Goal: Information Seeking & Learning: Check status

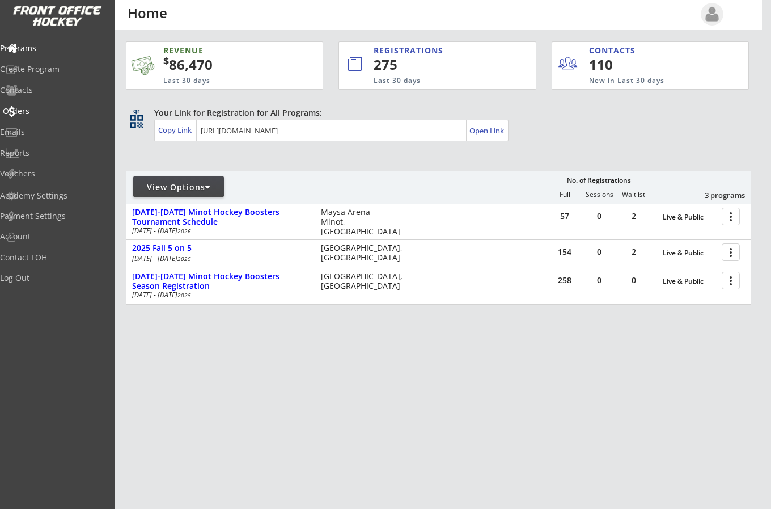
click at [45, 107] on div "Orders" at bounding box center [54, 111] width 102 height 8
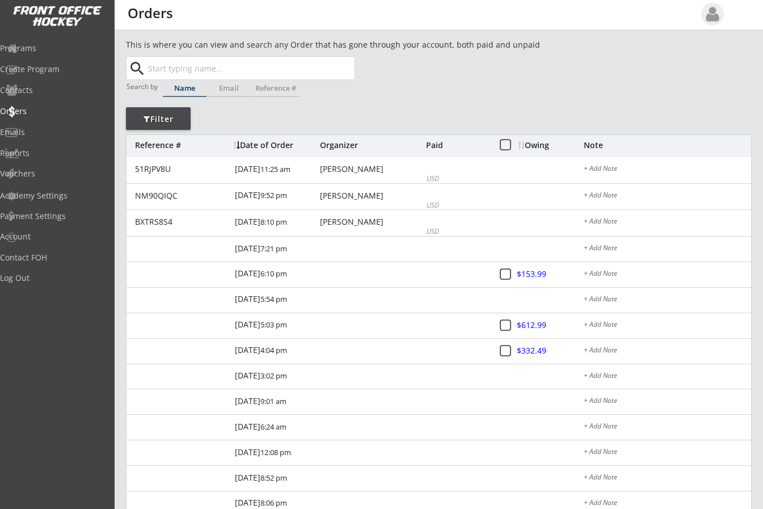
click at [183, 66] on input "text" at bounding box center [250, 68] width 209 height 23
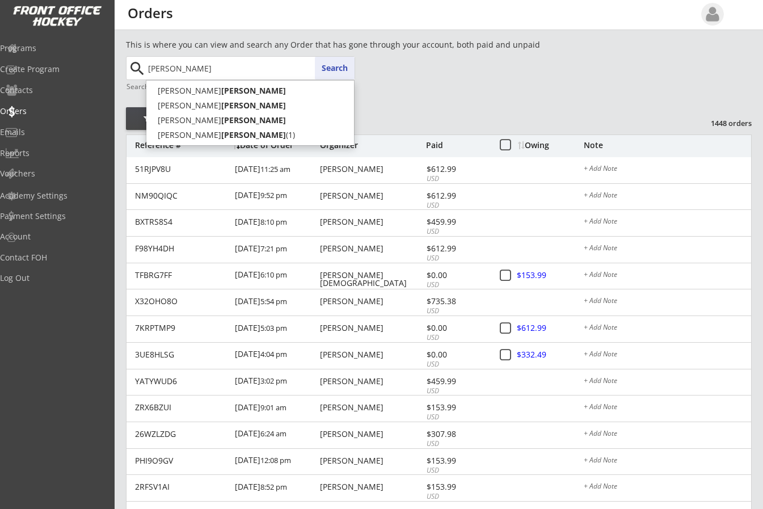
type input "[PERSON_NAME]"
click at [331, 66] on button "Search" at bounding box center [335, 68] width 40 height 23
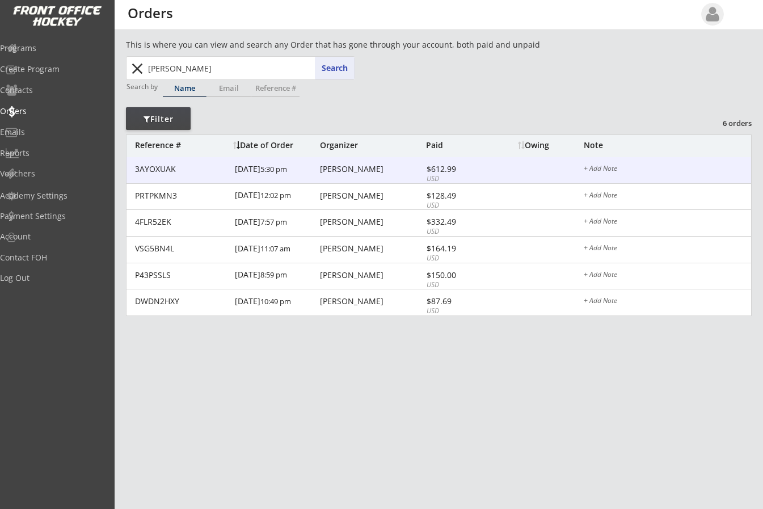
click at [330, 168] on div "[PERSON_NAME]" at bounding box center [371, 169] width 103 height 8
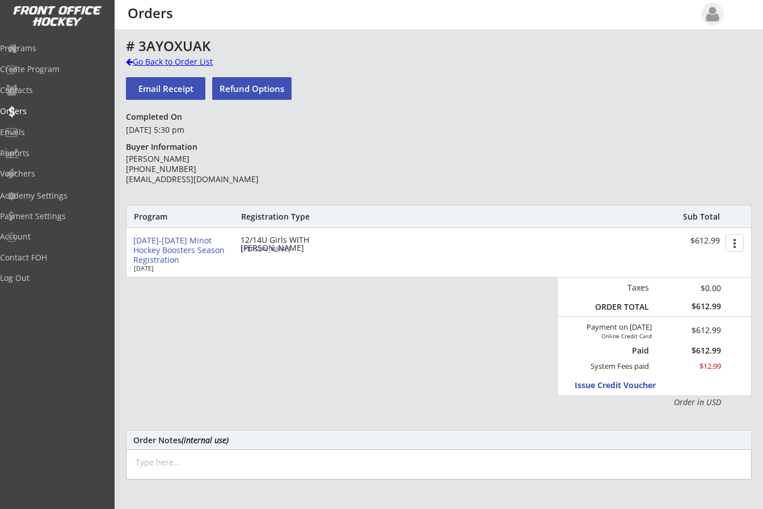
click at [128, 61] on div at bounding box center [129, 62] width 7 height 8
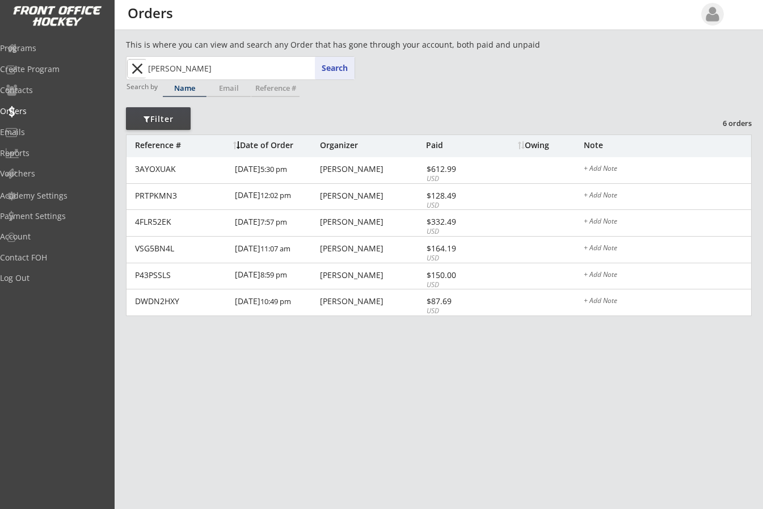
click at [139, 65] on button "close" at bounding box center [137, 69] width 19 height 18
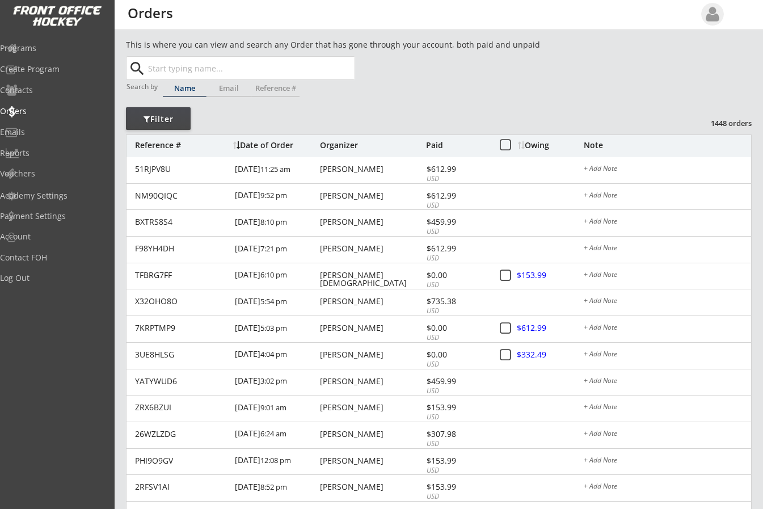
click at [582, 43] on div "This is where you can view and search any Order that has gone through your acco…" at bounding box center [365, 44] width 479 height 11
click at [49, 152] on div "Reports" at bounding box center [54, 153] width 102 height 8
